Goal: Information Seeking & Learning: Learn about a topic

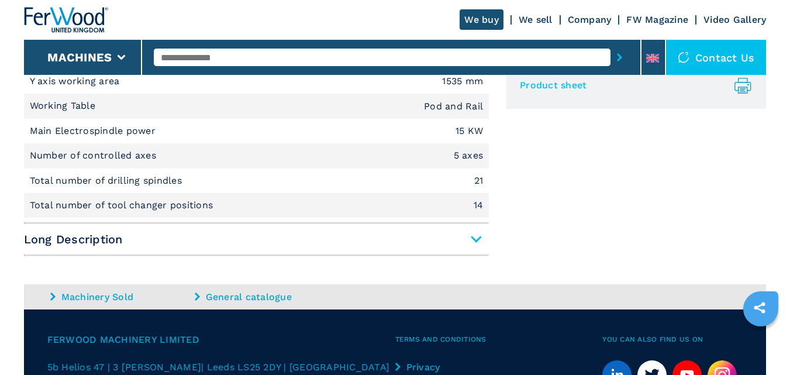
scroll to position [561, 0]
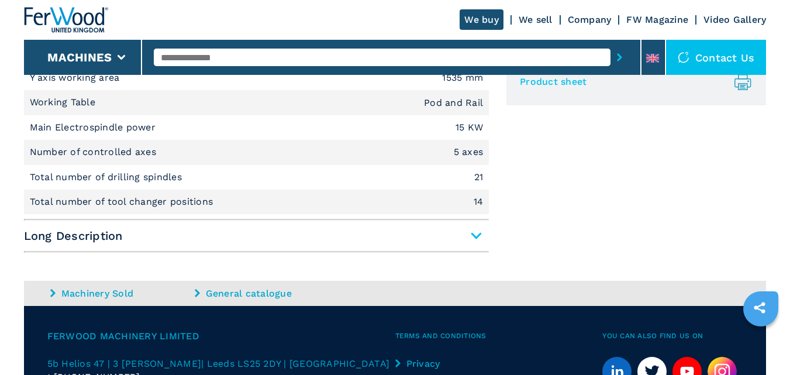
drag, startPoint x: 794, startPoint y: 78, endPoint x: 798, endPoint y: 267, distance: 188.9
click at [471, 235] on span "Long Description" at bounding box center [256, 235] width 465 height 21
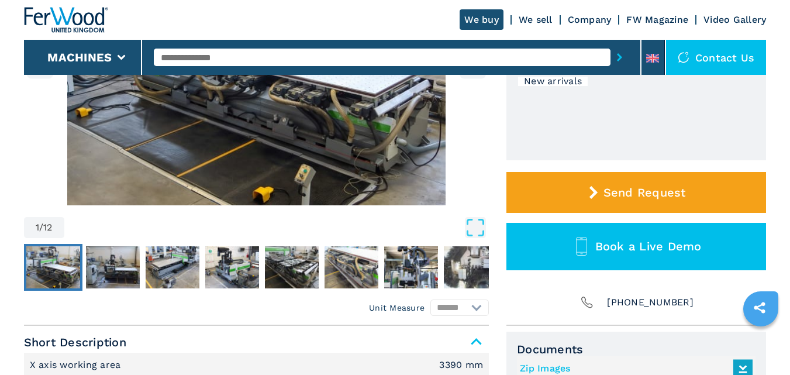
scroll to position [0, 0]
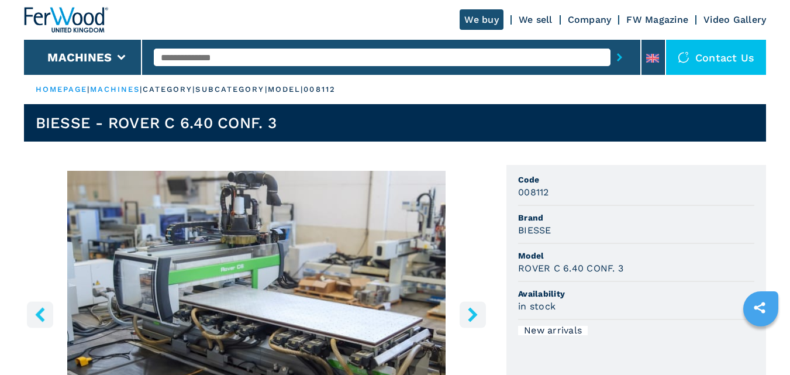
click at [302, 333] on img "Go to Slide 1" at bounding box center [256, 313] width 465 height 284
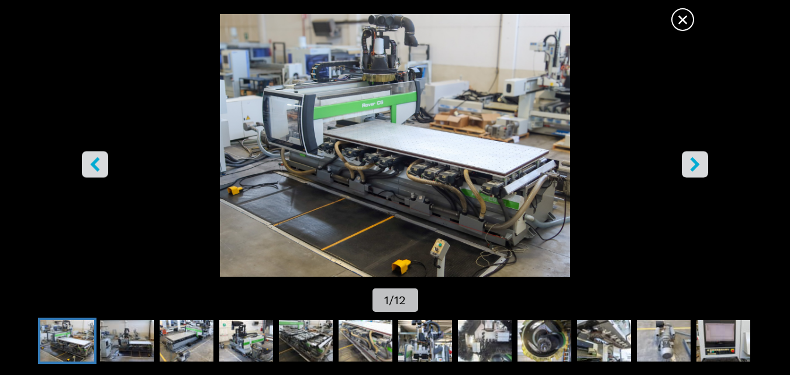
click at [694, 161] on icon "right-button" at bounding box center [694, 164] width 9 height 15
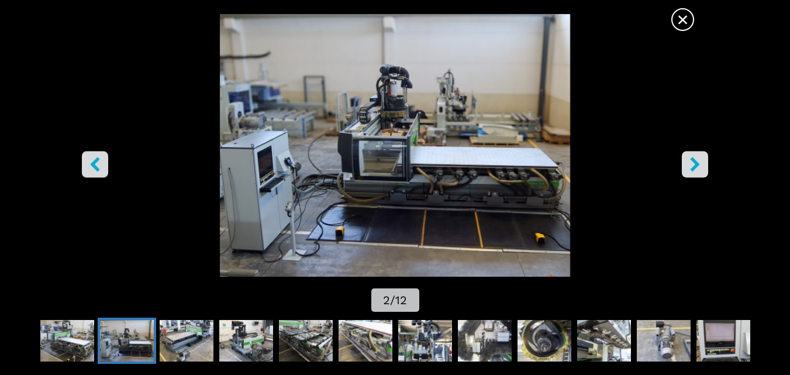
click at [694, 161] on icon "right-button" at bounding box center [694, 164] width 9 height 15
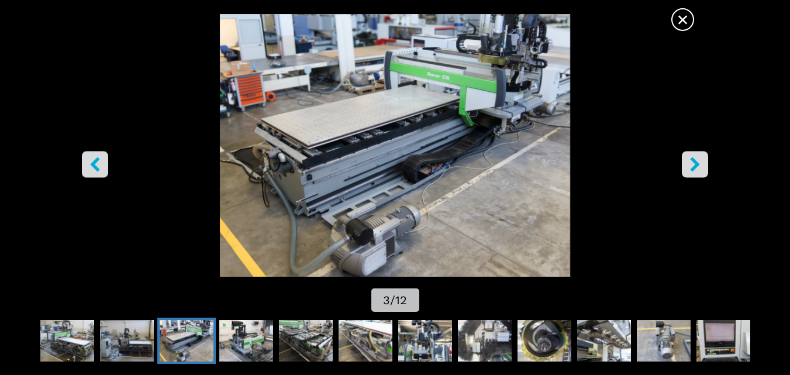
click at [694, 162] on icon "right-button" at bounding box center [694, 164] width 9 height 15
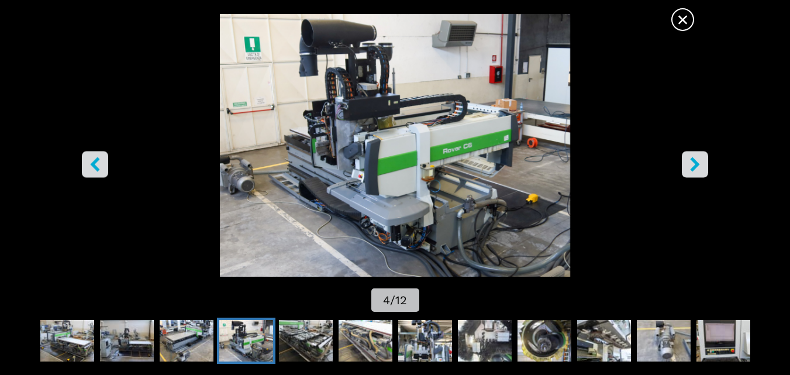
click at [694, 162] on icon "right-button" at bounding box center [694, 164] width 9 height 15
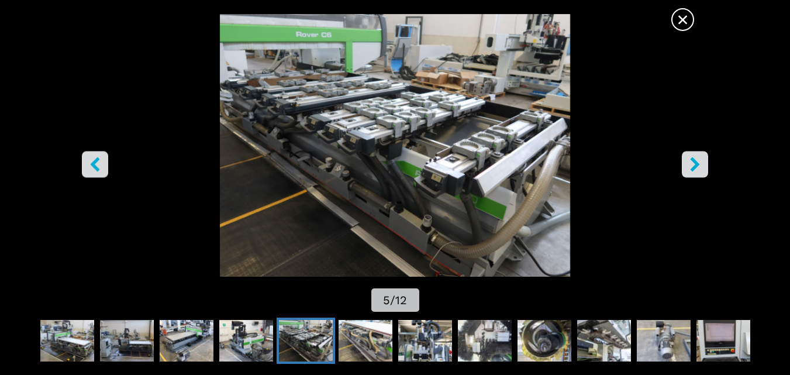
click at [694, 162] on icon "right-button" at bounding box center [694, 164] width 9 height 15
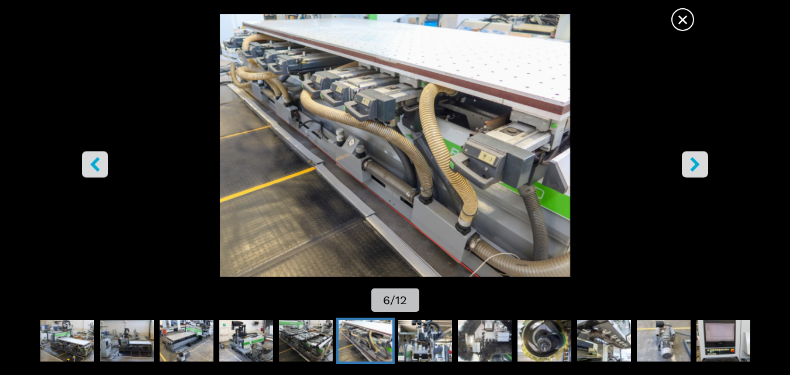
click at [694, 162] on icon "right-button" at bounding box center [694, 164] width 9 height 15
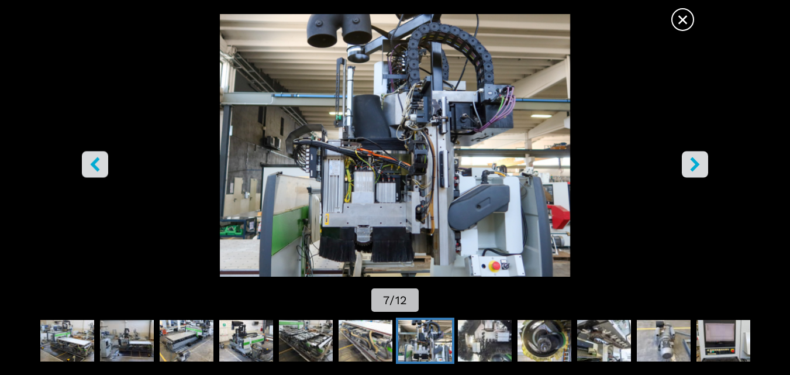
click at [694, 162] on icon "right-button" at bounding box center [694, 164] width 9 height 15
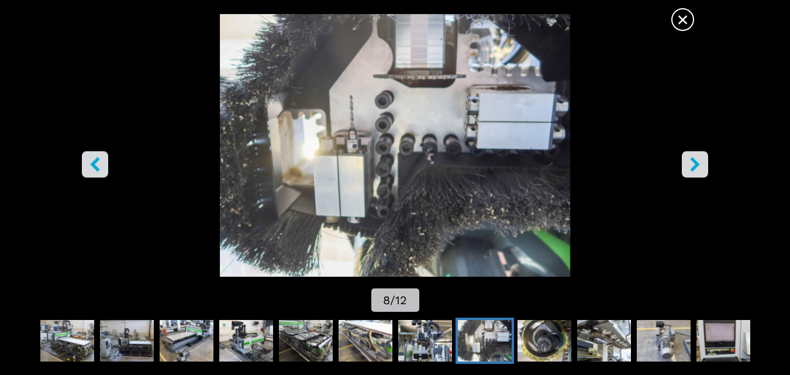
click at [694, 161] on icon "right-button" at bounding box center [694, 164] width 9 height 15
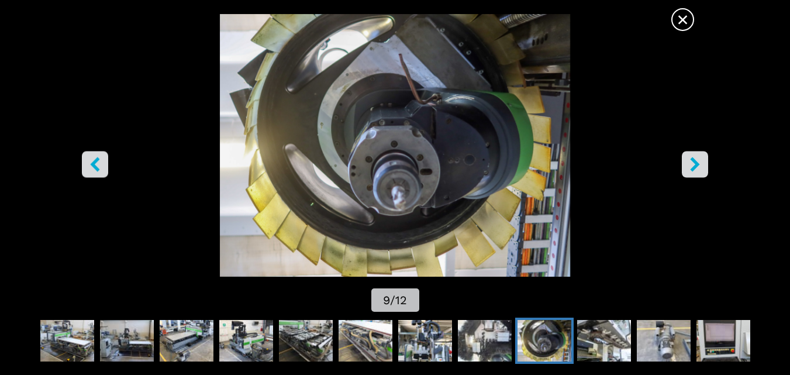
click at [694, 160] on icon "right-button" at bounding box center [694, 164] width 9 height 15
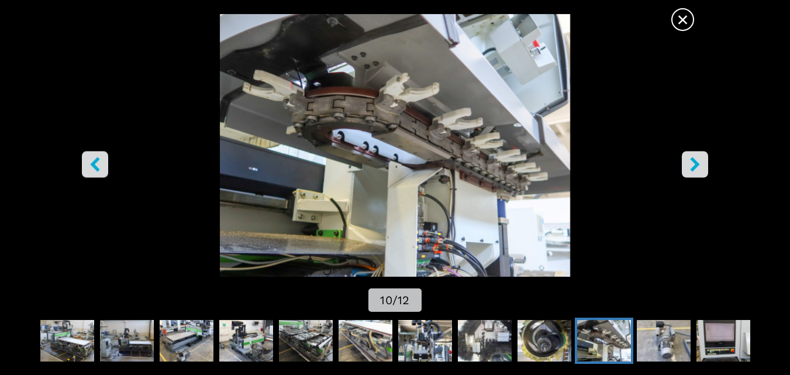
click at [694, 158] on icon "right-button" at bounding box center [694, 164] width 15 height 15
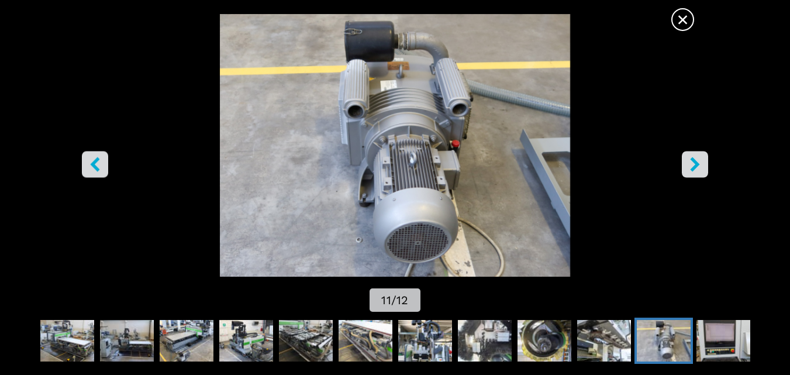
click at [694, 157] on icon "right-button" at bounding box center [694, 164] width 15 height 15
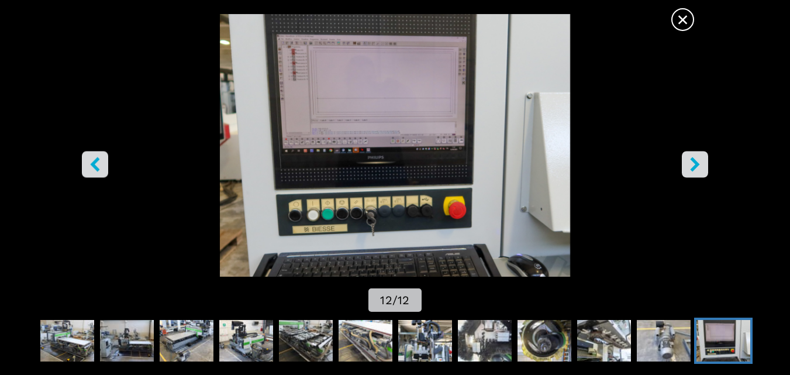
click at [694, 157] on icon "right-button" at bounding box center [694, 164] width 15 height 15
